Goal: Information Seeking & Learning: Learn about a topic

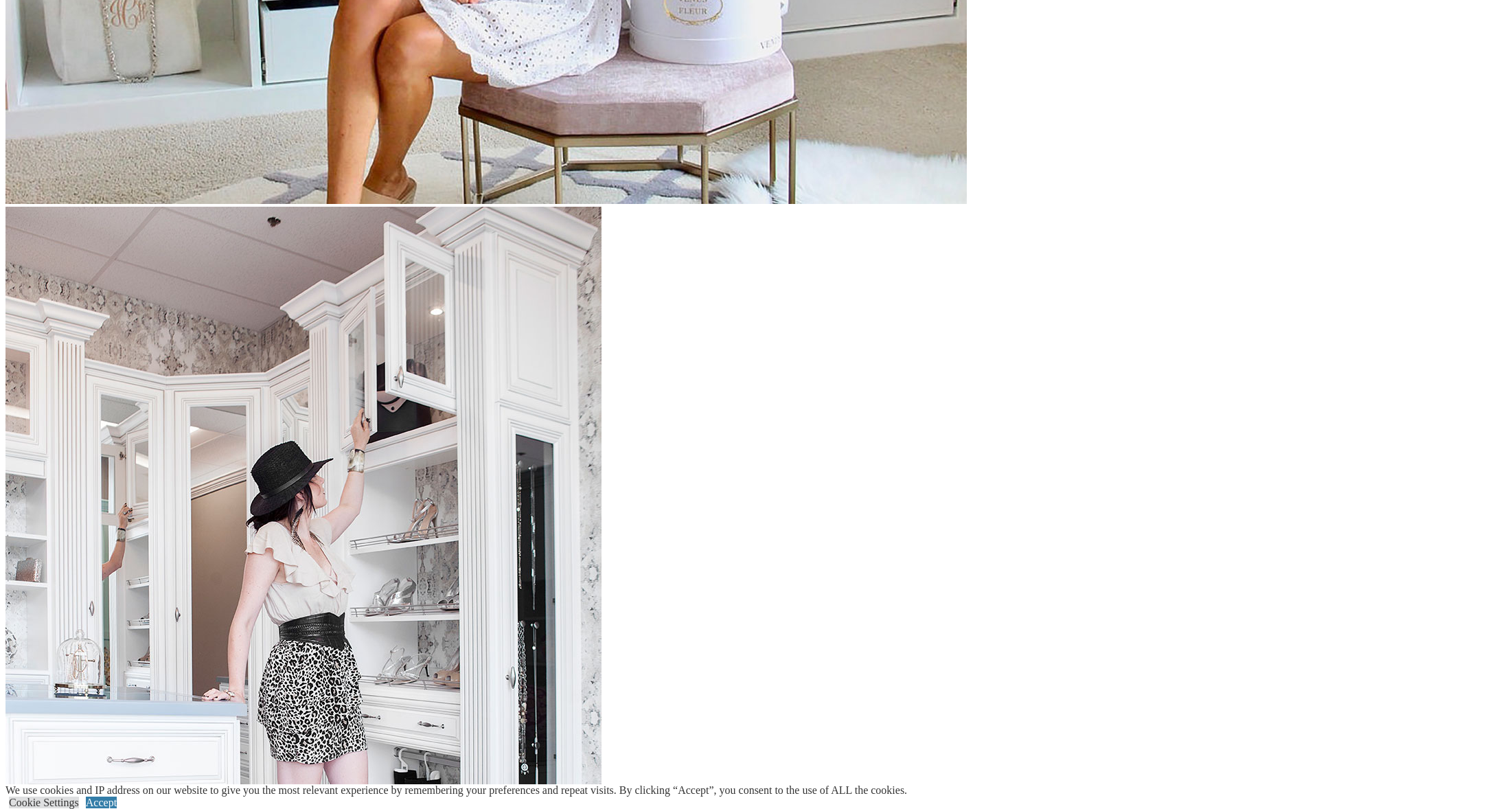
scroll to position [2351, 0]
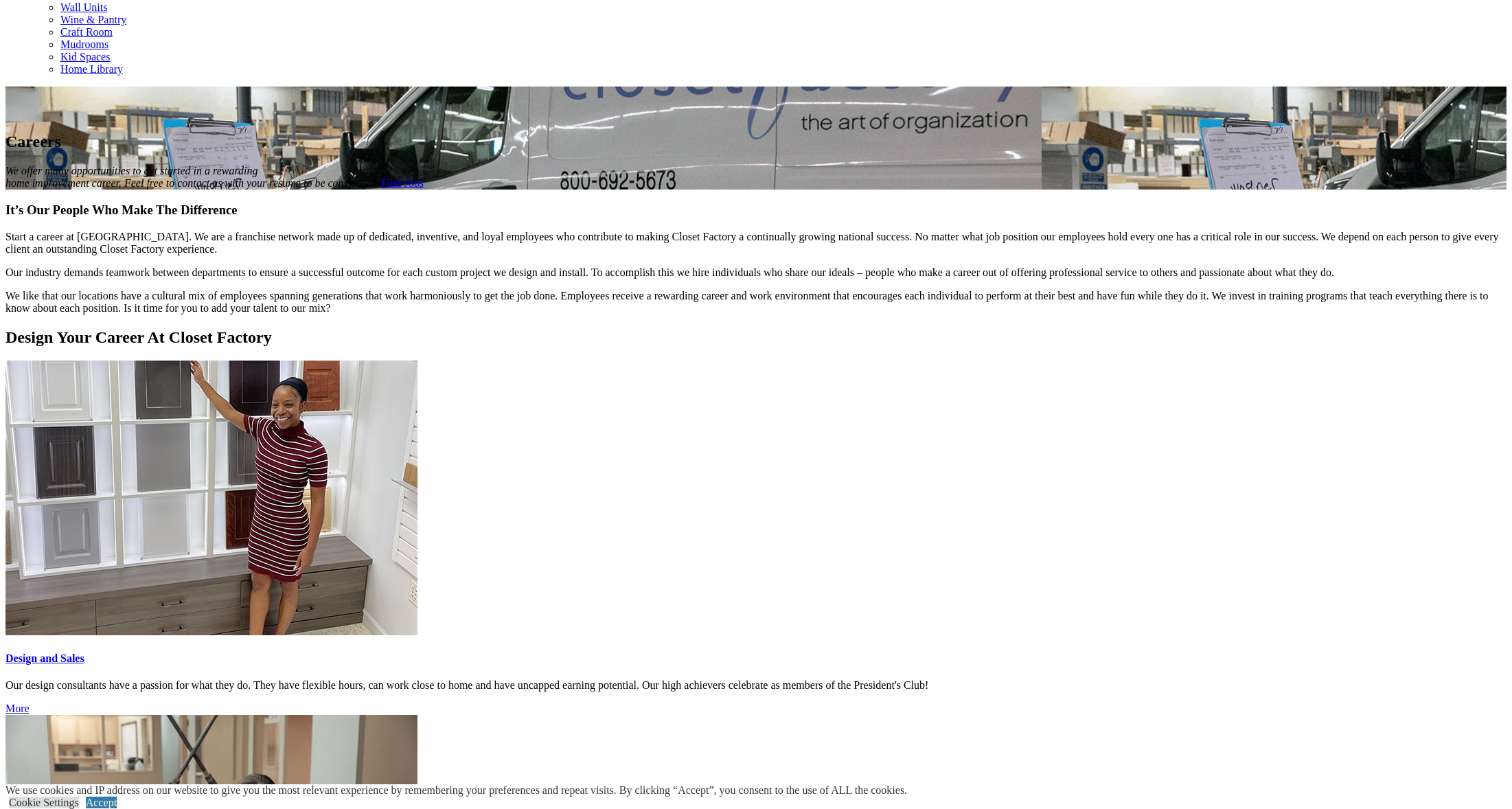
scroll to position [393, 0]
